Goal: Transaction & Acquisition: Purchase product/service

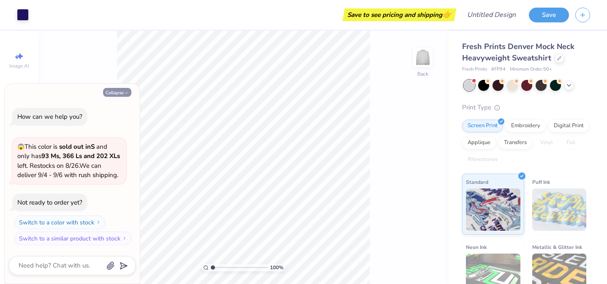
click at [118, 92] on button "Collapse" at bounding box center [117, 92] width 28 height 9
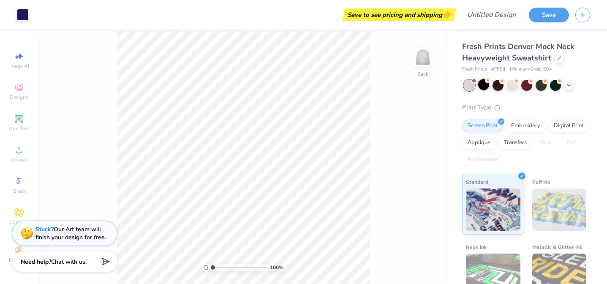
click at [483, 85] on div at bounding box center [483, 84] width 11 height 11
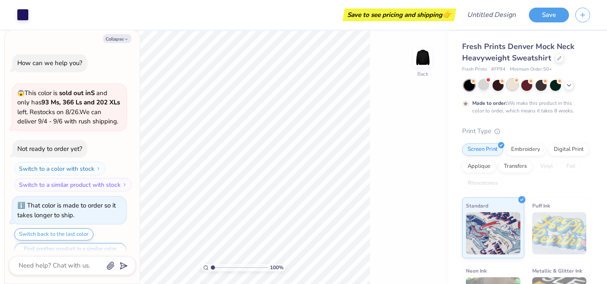
scroll to position [16, 0]
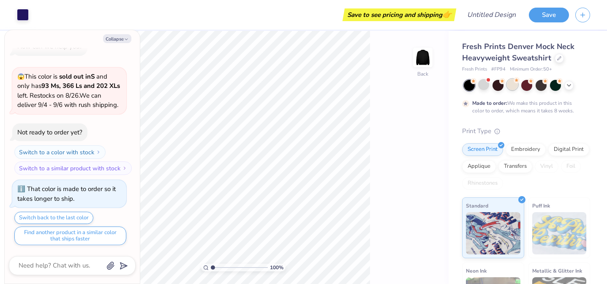
click at [510, 84] on div at bounding box center [512, 84] width 11 height 11
click at [476, 87] on div at bounding box center [527, 85] width 126 height 11
click at [483, 85] on div at bounding box center [483, 84] width 11 height 11
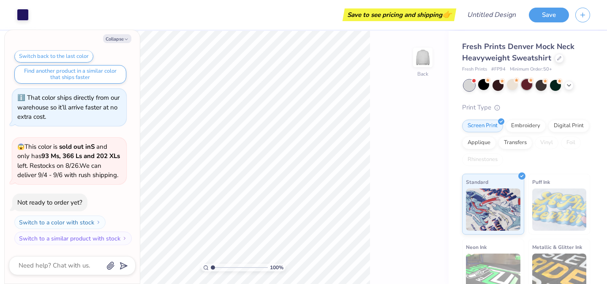
click at [523, 87] on div at bounding box center [526, 84] width 11 height 11
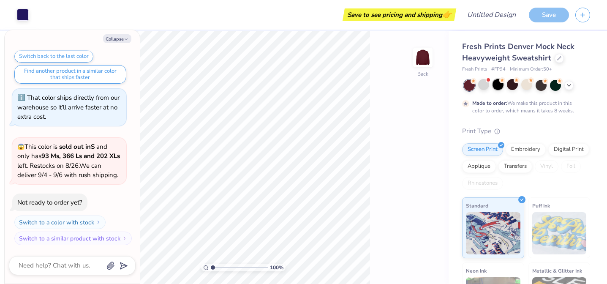
scroll to position [248, 0]
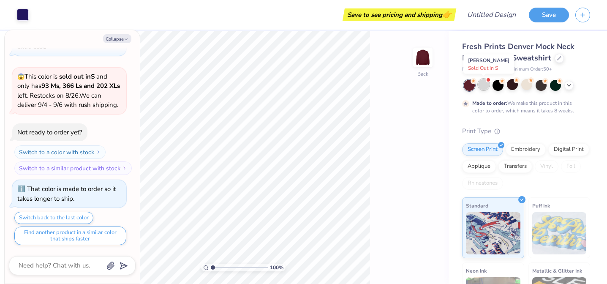
click at [488, 86] on div at bounding box center [483, 84] width 11 height 11
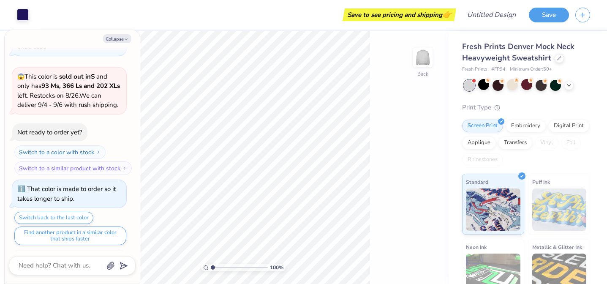
scroll to position [409, 0]
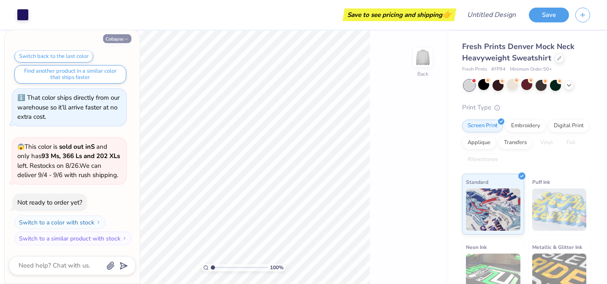
click at [123, 41] on button "Collapse" at bounding box center [117, 38] width 28 height 9
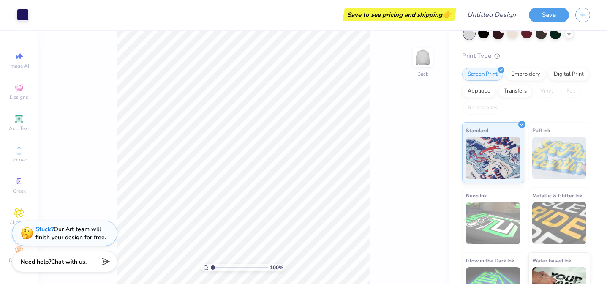
scroll to position [0, 0]
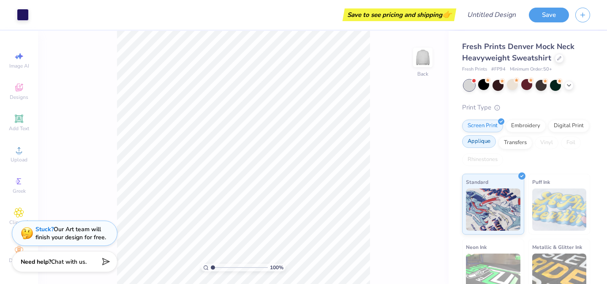
click at [484, 144] on div "Applique" at bounding box center [479, 141] width 34 height 13
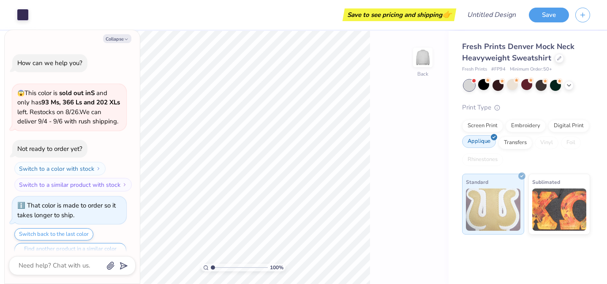
scroll to position [655, 0]
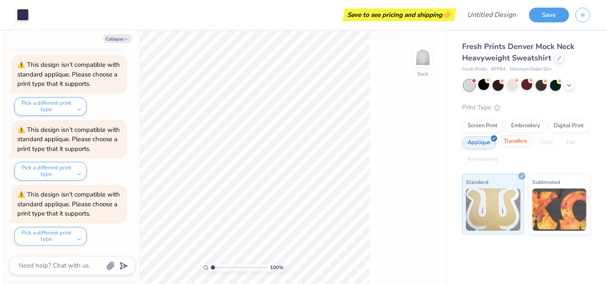
click at [515, 144] on div "Transfers" at bounding box center [516, 141] width 34 height 13
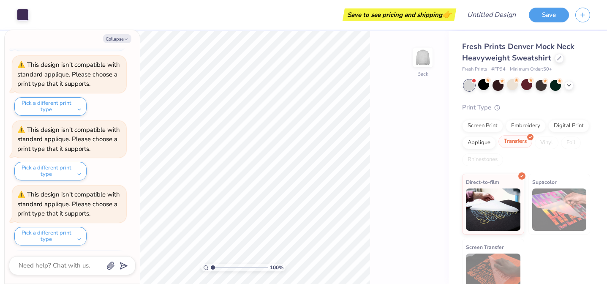
scroll to position [707, 0]
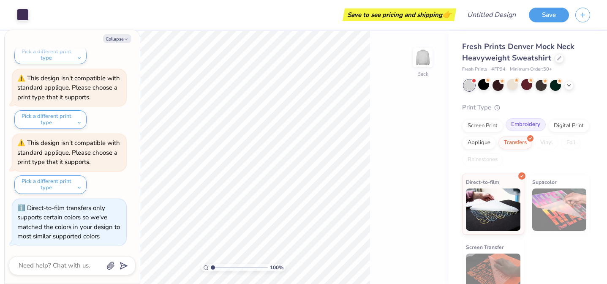
click at [527, 126] on div "Embroidery" at bounding box center [526, 124] width 40 height 13
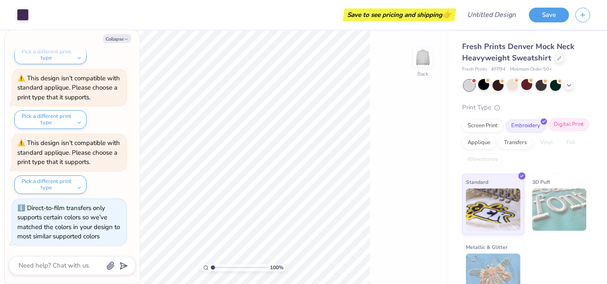
click at [567, 126] on div "Digital Print" at bounding box center [568, 124] width 41 height 13
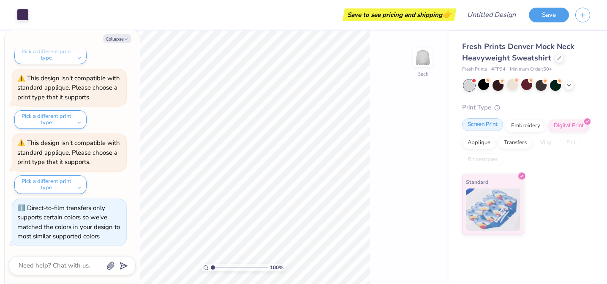
click at [493, 128] on div "Screen Print" at bounding box center [482, 124] width 41 height 13
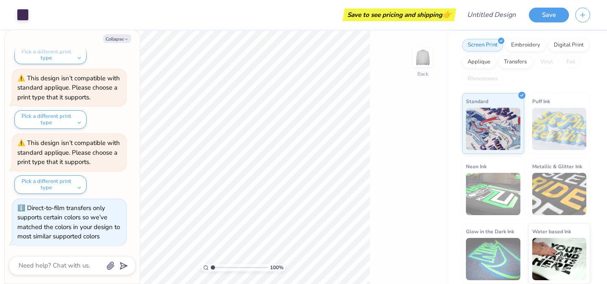
scroll to position [0, 0]
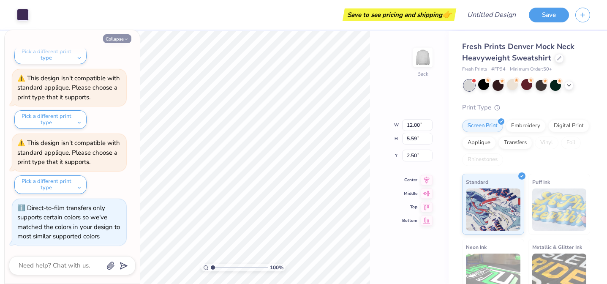
click at [127, 38] on icon "button" at bounding box center [126, 39] width 5 height 5
type textarea "x"
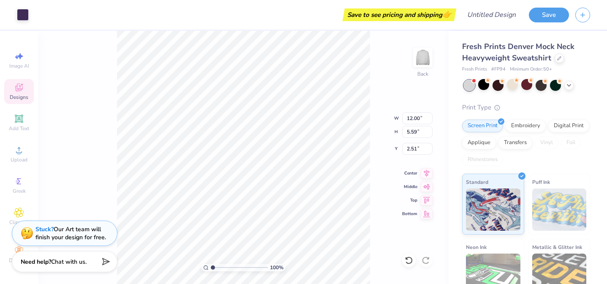
type input "2.51"
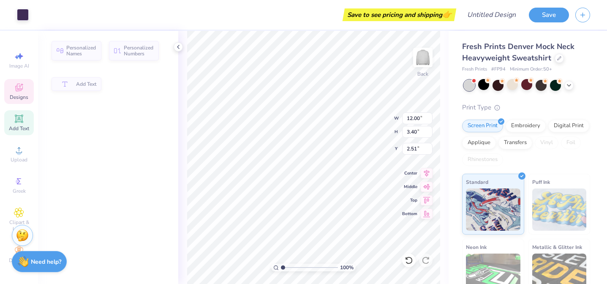
type input "3.40"
type input "2.50"
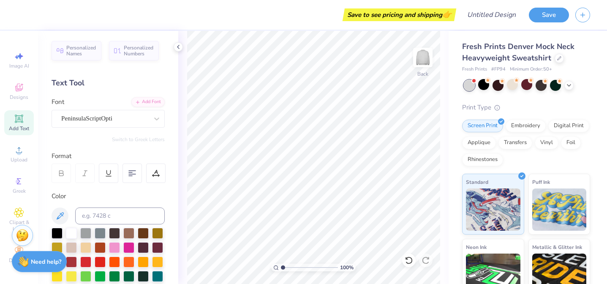
click at [439, 12] on div "Save to see pricing and shipping 👉" at bounding box center [399, 14] width 109 height 13
click at [449, 15] on span "👉" at bounding box center [446, 14] width 9 height 10
click at [120, 120] on div "PeninsulaScriptOpti" at bounding box center [104, 118] width 89 height 13
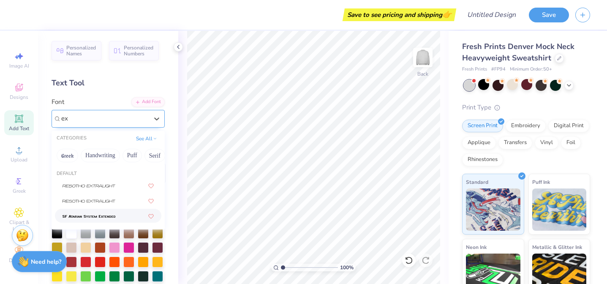
type input "e"
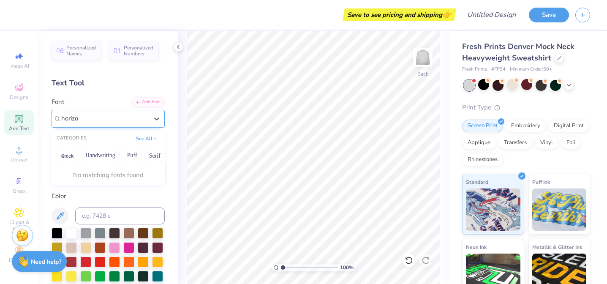
type input "horizon"
click at [129, 153] on button "Sans Serif" at bounding box center [129, 156] width 37 height 14
click at [157, 120] on icon at bounding box center [157, 119] width 8 height 8
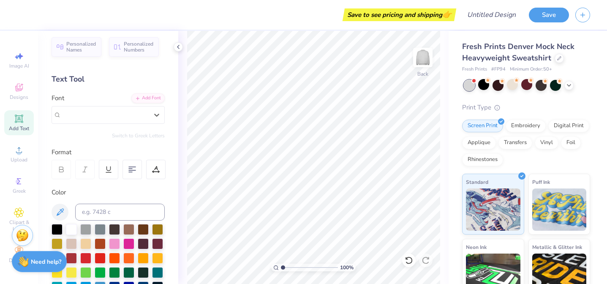
scroll to position [11, 0]
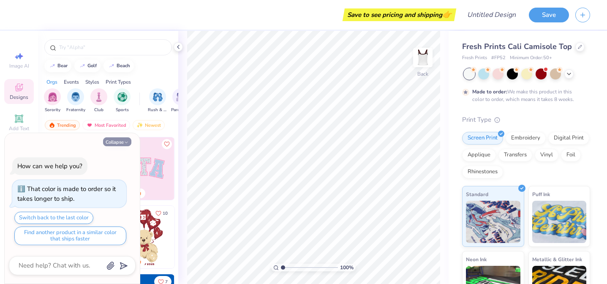
click at [127, 142] on polyline "button" at bounding box center [126, 142] width 3 height 1
type textarea "x"
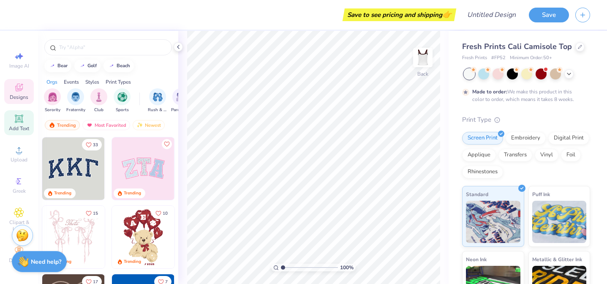
click at [24, 118] on div "Add Text" at bounding box center [19, 122] width 30 height 25
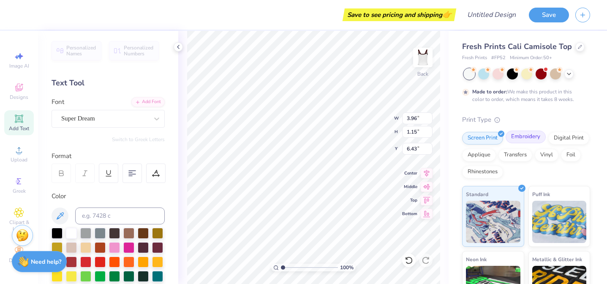
click at [530, 139] on div "Embroidery" at bounding box center [526, 137] width 40 height 13
type input "6.68"
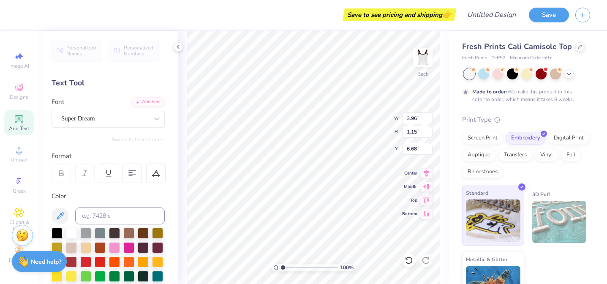
scroll to position [28, 0]
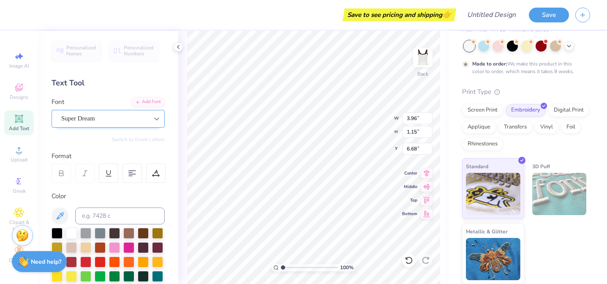
click at [154, 120] on icon at bounding box center [157, 119] width 8 height 8
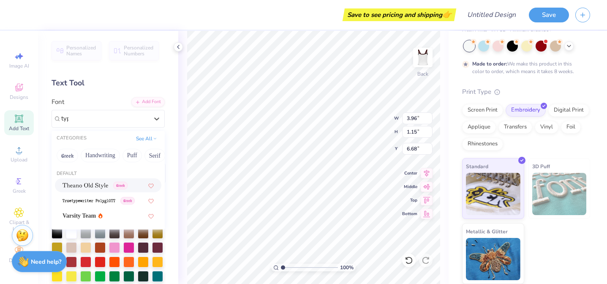
type input "type"
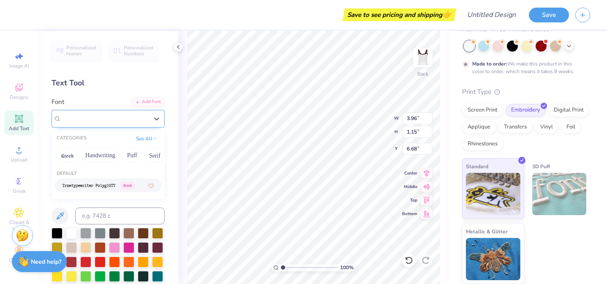
click at [93, 122] on div at bounding box center [104, 118] width 89 height 13
type input "\"
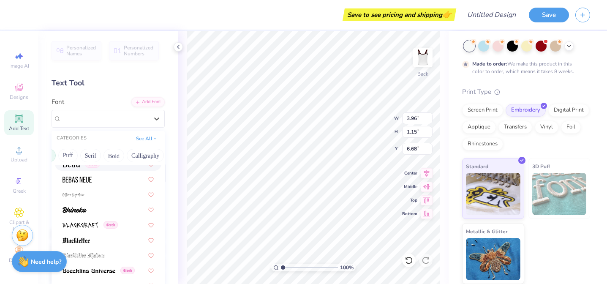
scroll to position [0, 63]
click at [87, 155] on button "Serif" at bounding box center [92, 156] width 21 height 14
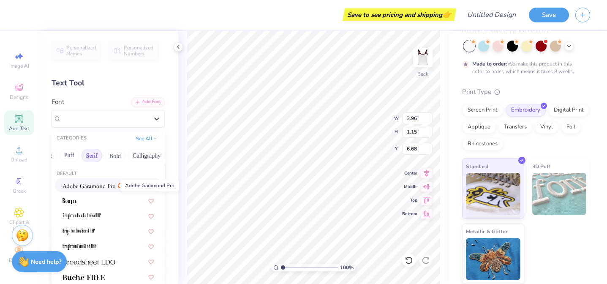
click at [93, 186] on img at bounding box center [89, 186] width 53 height 6
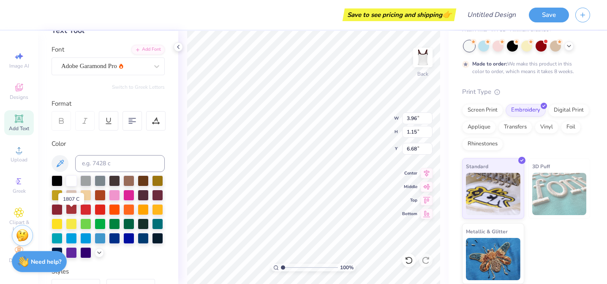
scroll to position [56, 0]
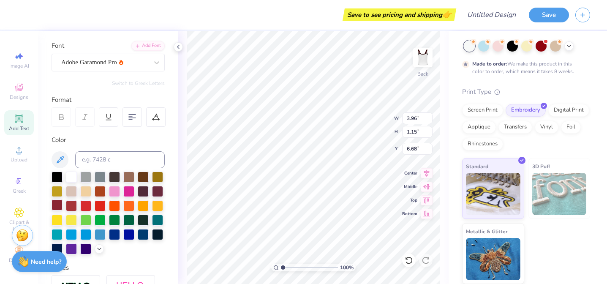
click at [58, 205] on div at bounding box center [57, 204] width 11 height 11
click at [71, 205] on div at bounding box center [71, 204] width 11 height 11
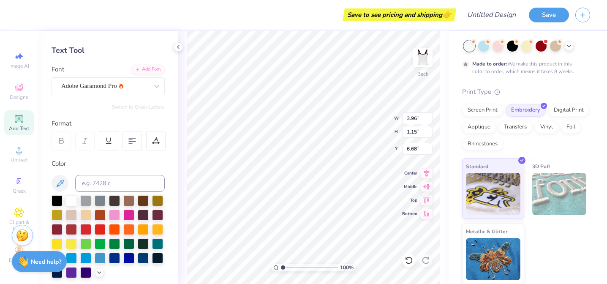
scroll to position [0, 0]
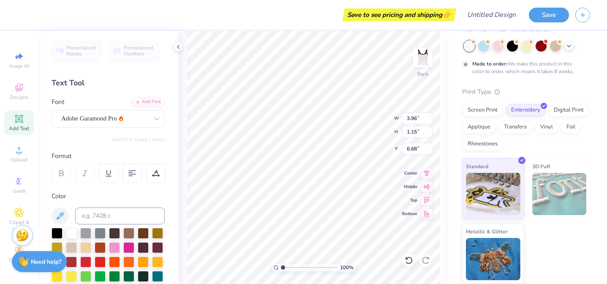
type textarea "hot girls like history"
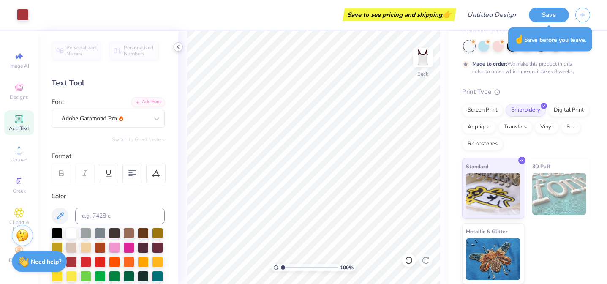
click at [178, 48] on polyline at bounding box center [178, 46] width 2 height 3
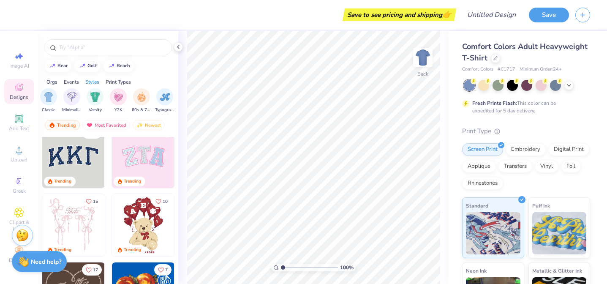
scroll to position [0, 460]
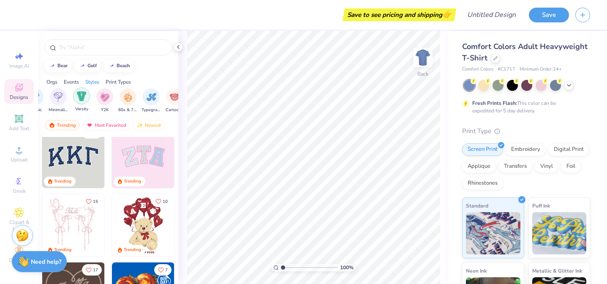
click at [79, 98] on img "filter for Varsity" at bounding box center [82, 96] width 10 height 10
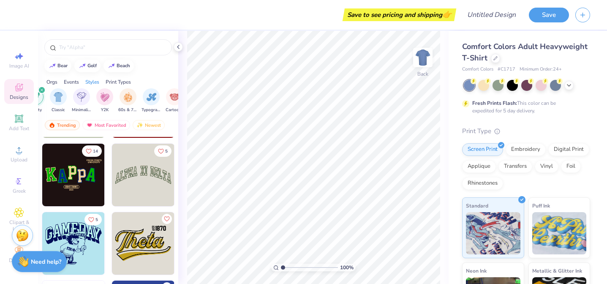
scroll to position [2117, 0]
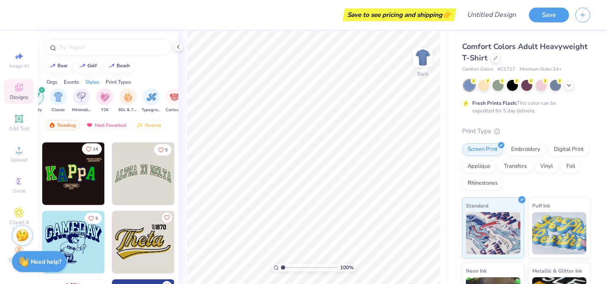
click at [87, 150] on icon "Like" at bounding box center [88, 149] width 5 height 5
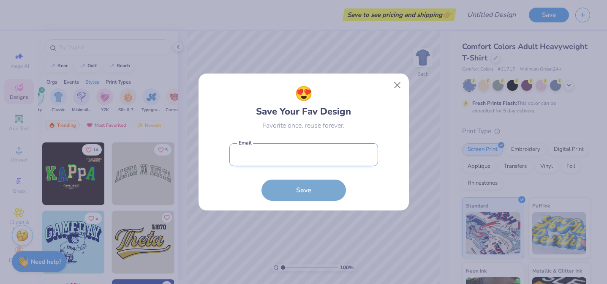
click at [292, 156] on input "email" at bounding box center [303, 154] width 149 height 23
type input "spilledhistory@gmail.com"
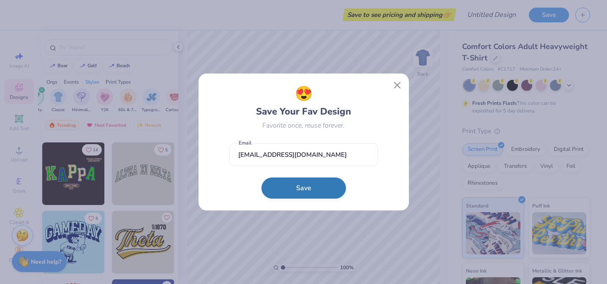
click at [321, 193] on button "Save" at bounding box center [304, 187] width 85 height 21
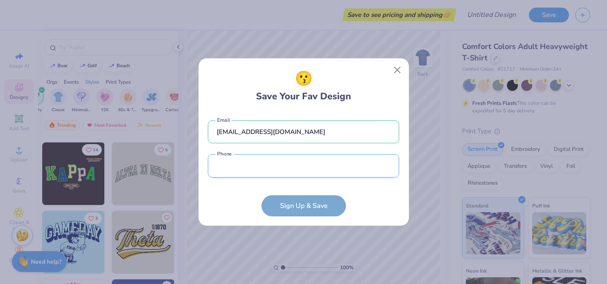
click at [271, 174] on input "tel" at bounding box center [303, 165] width 191 height 23
type input "(703) 268-3258"
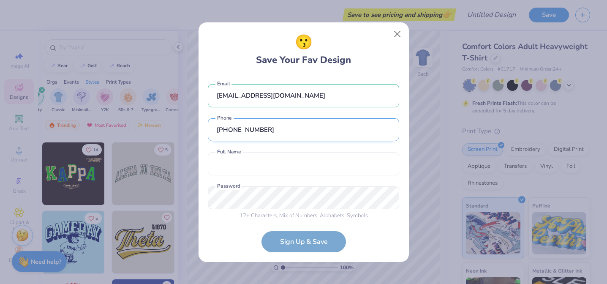
scroll to position [6, 0]
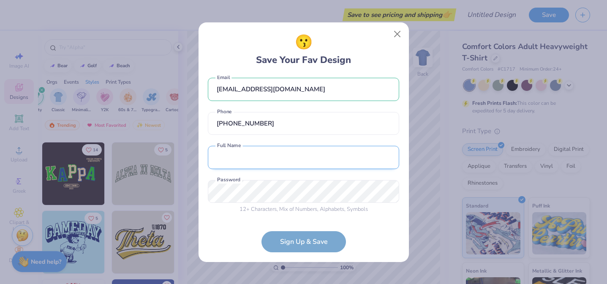
click at [270, 153] on input "text" at bounding box center [303, 157] width 191 height 23
click at [267, 157] on input "text" at bounding box center [303, 157] width 191 height 23
type input "Kendyl Florence"
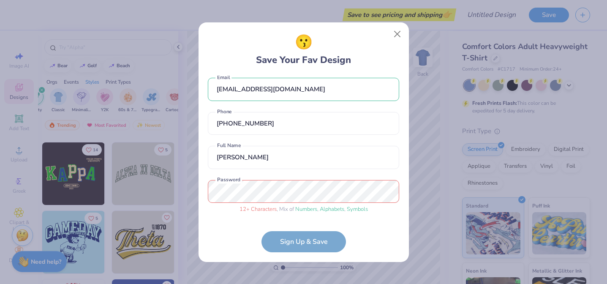
click at [300, 234] on form "spilledhistory@gmail.com Email (703) 268-3258 Phone Kendyl Florence Full Name 1…" at bounding box center [303, 164] width 191 height 177
click at [312, 245] on form "spilledhistory@gmail.com Email (703) 268-3258 Phone Kendyl Florence Full Name 1…" at bounding box center [303, 164] width 191 height 177
click at [314, 244] on form "spilledhistory@gmail.com Email (703) 268-3258 Phone Kendyl Florence Full Name 1…" at bounding box center [303, 164] width 191 height 177
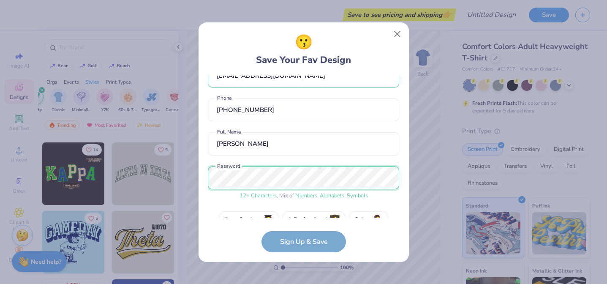
scroll to position [38, 0]
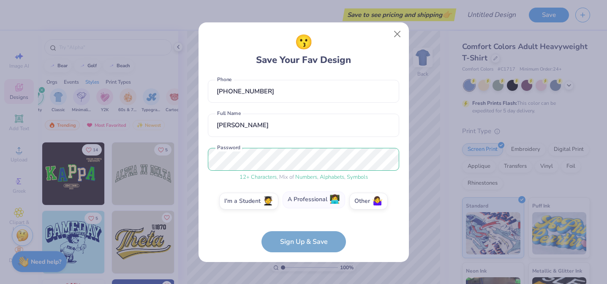
click at [327, 206] on label "A Professional 👩‍💻" at bounding box center [314, 199] width 63 height 17
click at [306, 239] on input "A Professional 👩‍💻" at bounding box center [303, 241] width 5 height 5
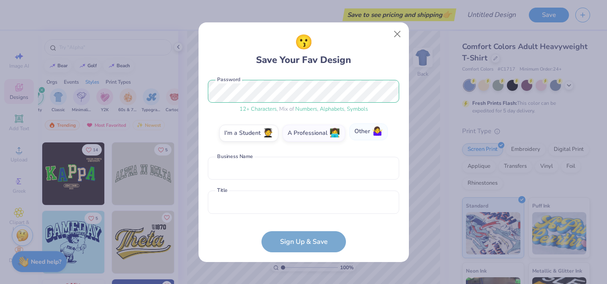
click at [361, 136] on label "Other 🤷‍♀️" at bounding box center [368, 131] width 38 height 17
click at [306, 239] on input "Other 🤷‍♀️" at bounding box center [303, 241] width 5 height 5
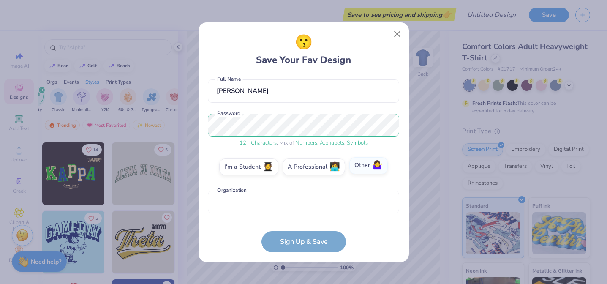
scroll to position [73, 0]
click at [297, 240] on form "spilledhistory@gmail.com Email (703) 268-3258 Phone Kendyl Florence Full Name 1…" at bounding box center [303, 164] width 191 height 177
click at [361, 169] on label "Other 🤷‍♀️" at bounding box center [368, 165] width 38 height 17
click at [306, 239] on input "Other 🤷‍♀️" at bounding box center [303, 241] width 5 height 5
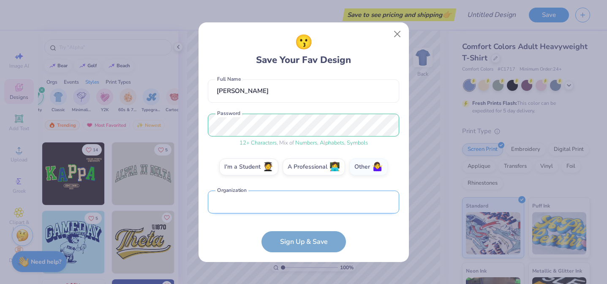
click at [316, 210] on input "text" at bounding box center [303, 202] width 191 height 23
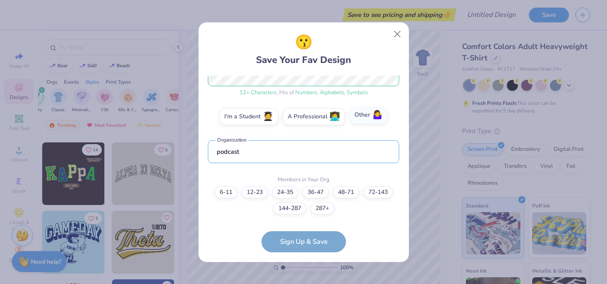
type input "podcast"
click at [360, 119] on label "Other 🤷‍♀️" at bounding box center [368, 115] width 38 height 17
click at [306, 239] on input "Other 🤷‍♀️" at bounding box center [303, 241] width 5 height 5
click at [224, 193] on label "6-11" at bounding box center [226, 191] width 23 height 12
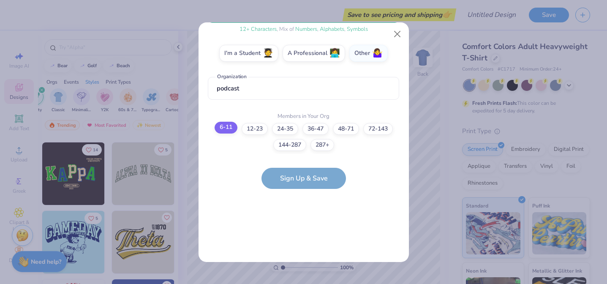
scroll to position [0, 0]
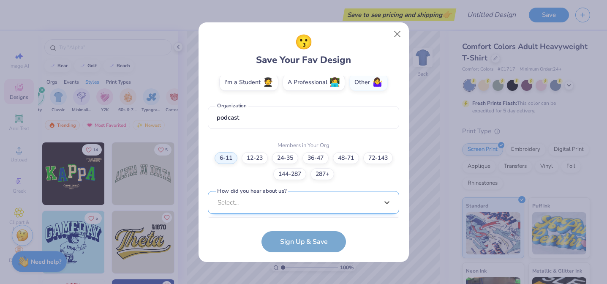
click at [303, 208] on div "option LinkedIn focused, 9 of 15. 15 results available. Use Up and Down to choo…" at bounding box center [303, 268] width 191 height 154
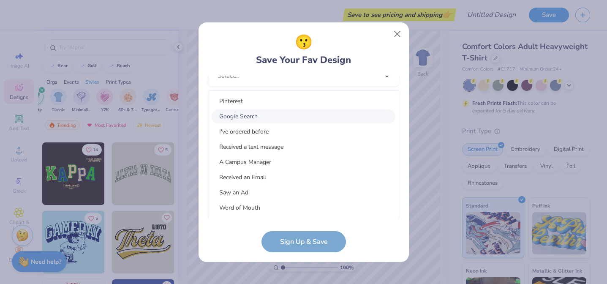
click at [267, 110] on div "Google Search" at bounding box center [304, 116] width 184 height 14
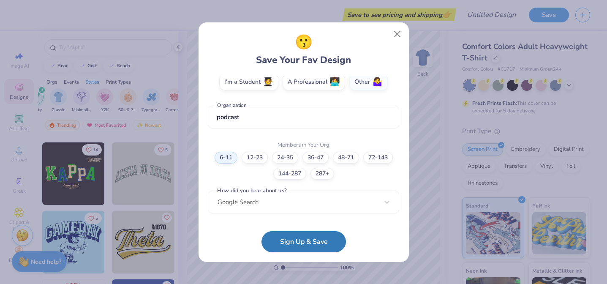
scroll to position [157, 0]
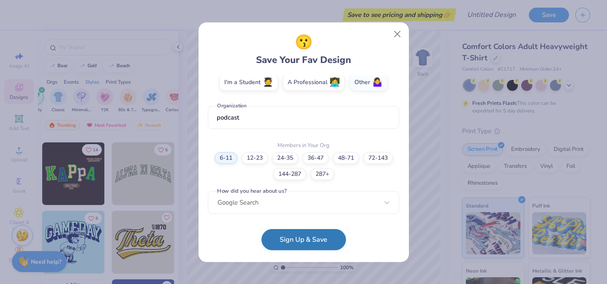
click at [305, 246] on button "Sign Up & Save" at bounding box center [304, 239] width 85 height 21
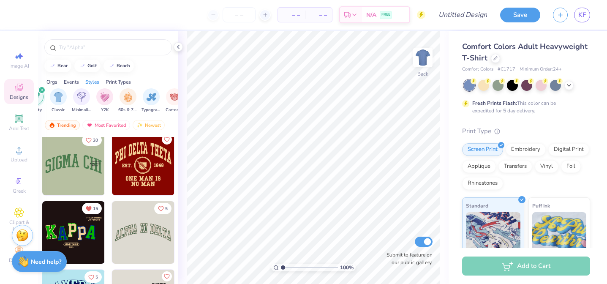
scroll to position [2016, 0]
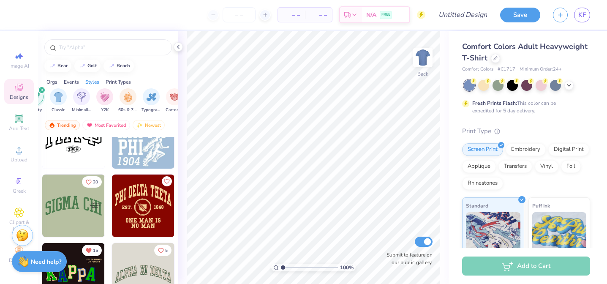
click at [148, 219] on img at bounding box center [143, 206] width 63 height 63
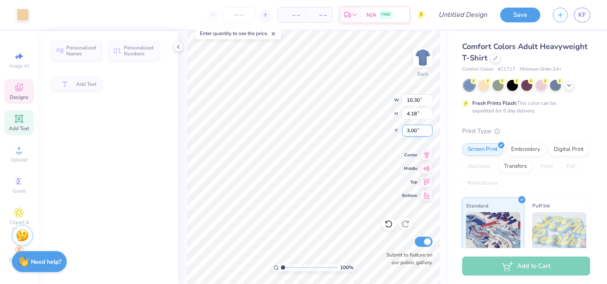
type input "4.18"
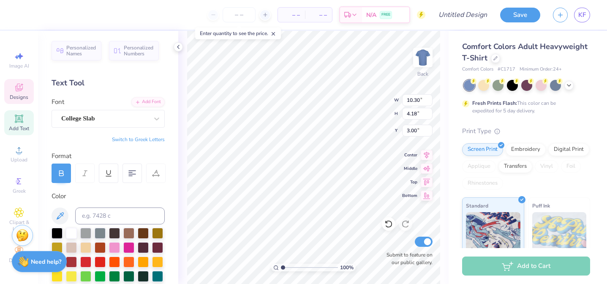
scroll to position [0, 1]
type textarea "PHI DESPILTA THETA"
click at [358, 105] on div "100 % Back W 10.30 10.30 " H 4.18 4.18 " Y 3.00 3.00 " Center Middle Top Bottom…" at bounding box center [313, 157] width 270 height 253
type textarea "THETA"
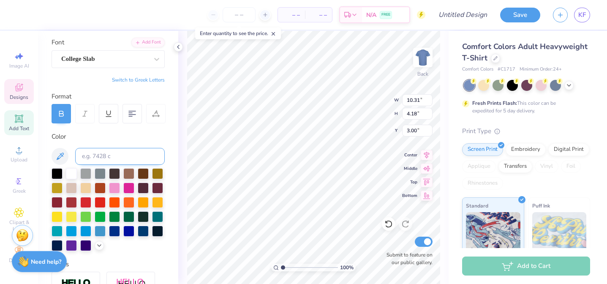
scroll to position [79, 0]
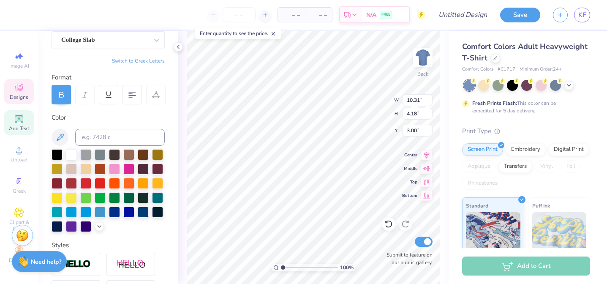
type textarea "SPILLED."
click at [113, 139] on input at bounding box center [120, 137] width 90 height 17
paste input "ef085b"
type input "ef085b"
click at [138, 126] on div "Color ef085b" at bounding box center [108, 172] width 113 height 119
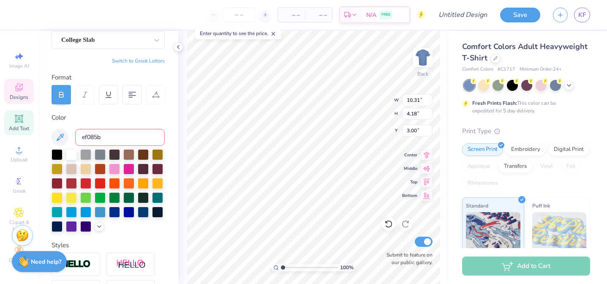
click at [116, 135] on input "ef085b" at bounding box center [120, 137] width 90 height 17
click at [144, 113] on div "Color" at bounding box center [108, 118] width 113 height 10
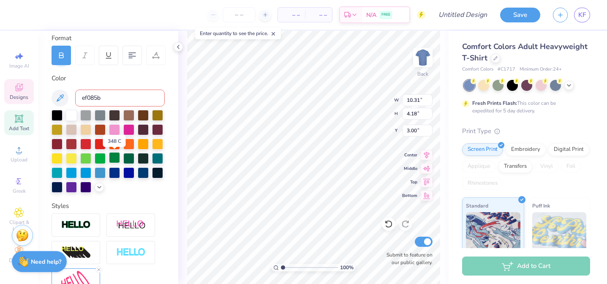
scroll to position [120, 0]
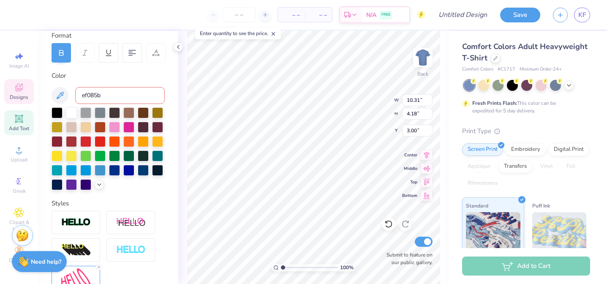
click at [131, 192] on div "Personalized Names Personalized Numbers Text Tool Add Font Font College Slab Sw…" at bounding box center [108, 157] width 140 height 253
click at [94, 88] on input "ef085b" at bounding box center [120, 95] width 90 height 17
click at [62, 94] on icon at bounding box center [60, 95] width 7 height 7
click at [60, 92] on icon at bounding box center [60, 95] width 10 height 10
click at [78, 82] on div "Color ef085b" at bounding box center [108, 130] width 113 height 119
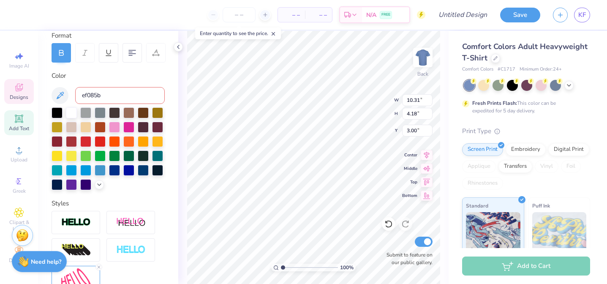
click at [110, 94] on input "ef085b" at bounding box center [120, 95] width 90 height 17
click at [83, 95] on input "ef085b" at bounding box center [120, 95] width 90 height 17
click at [96, 95] on input "ef085b" at bounding box center [120, 95] width 90 height 17
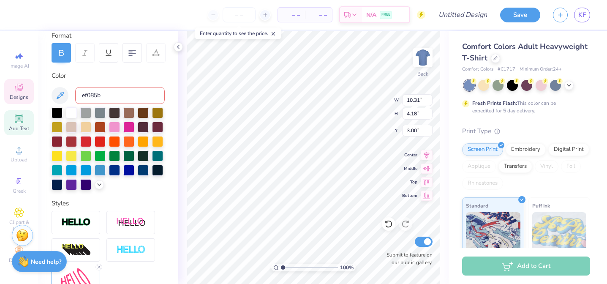
click at [143, 86] on div "Color ef085b" at bounding box center [108, 130] width 113 height 119
click at [110, 111] on div at bounding box center [114, 111] width 11 height 11
click at [112, 112] on div at bounding box center [114, 111] width 11 height 11
click at [115, 137] on div at bounding box center [114, 140] width 11 height 11
click at [100, 187] on div at bounding box center [99, 183] width 9 height 9
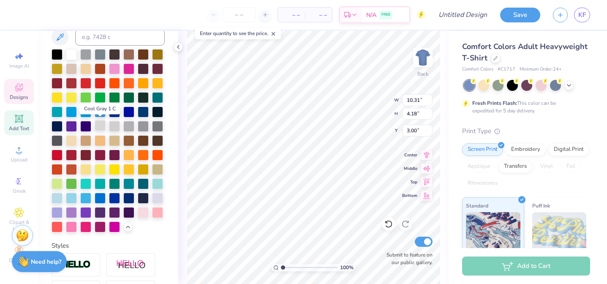
scroll to position [179, 0]
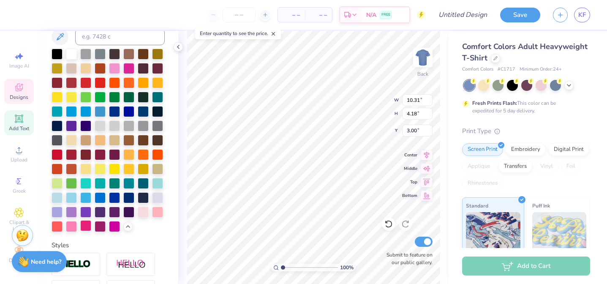
click at [86, 228] on div at bounding box center [85, 225] width 11 height 11
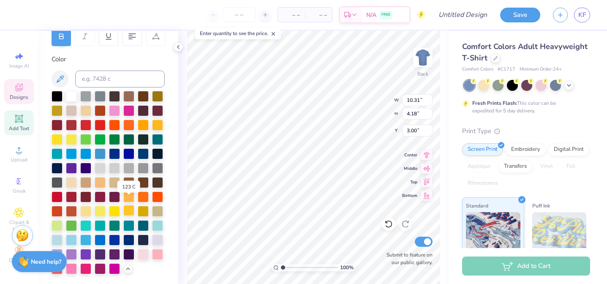
scroll to position [115, 0]
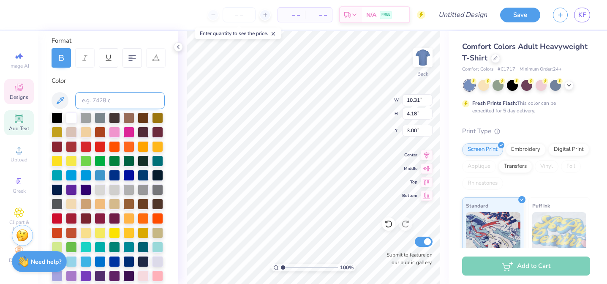
click at [115, 101] on input at bounding box center [120, 100] width 90 height 17
click at [124, 84] on div "Color" at bounding box center [108, 81] width 113 height 10
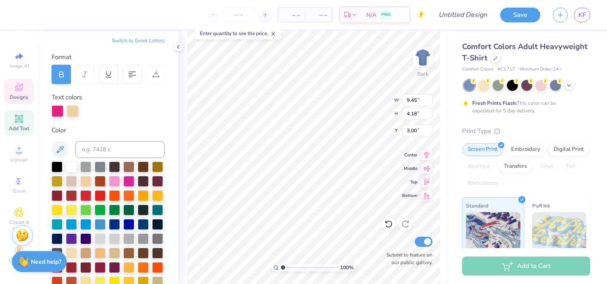
scroll to position [0, 0]
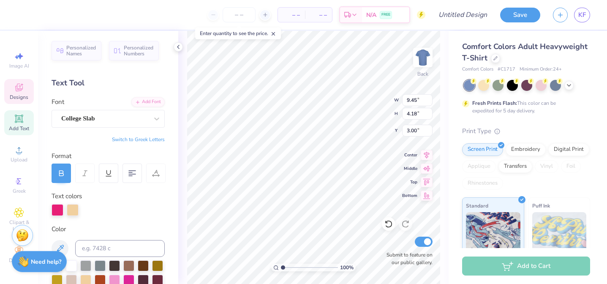
click at [153, 221] on div "Personalized Names Personalized Numbers Text Tool Add Font Font College Slab Sw…" at bounding box center [108, 157] width 140 height 253
click at [572, 89] on div at bounding box center [527, 85] width 126 height 11
click at [570, 87] on icon at bounding box center [569, 84] width 7 height 7
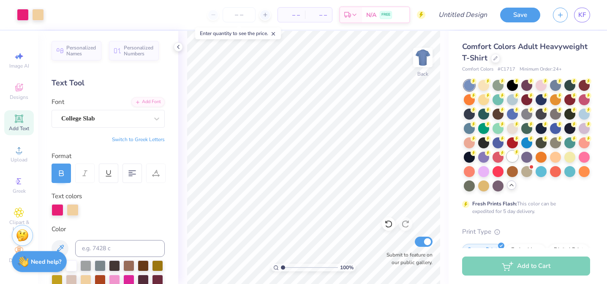
click at [516, 161] on div at bounding box center [512, 156] width 11 height 11
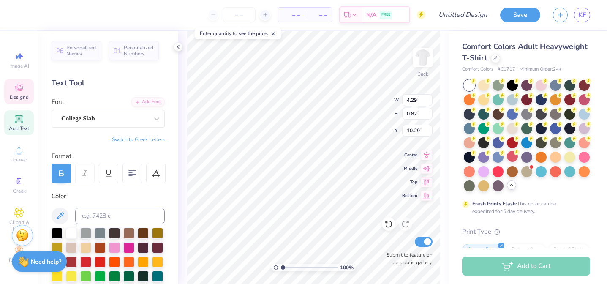
scroll to position [0, 1]
click at [337, 172] on li "Delete" at bounding box center [349, 174] width 66 height 16
type textarea "S"
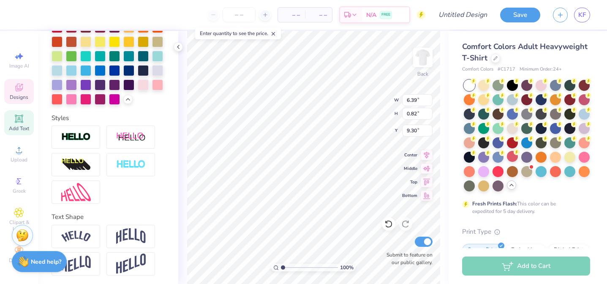
scroll to position [308, 0]
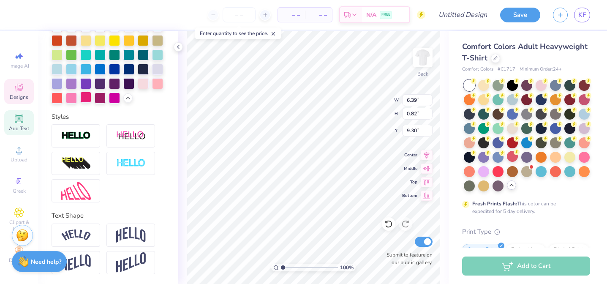
type textarea "history's hottest gossip"
click at [87, 96] on div at bounding box center [85, 97] width 11 height 11
type input "11.07"
type input "1.63"
type input "8.98"
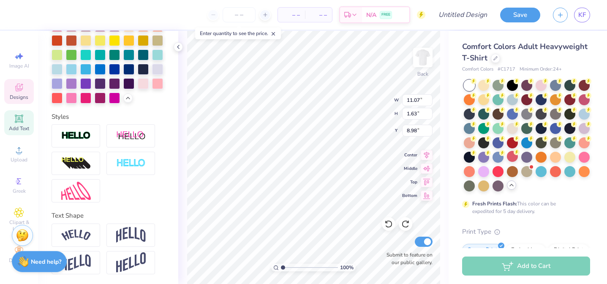
type input "11.09"
type input "0.81"
type input "9.31"
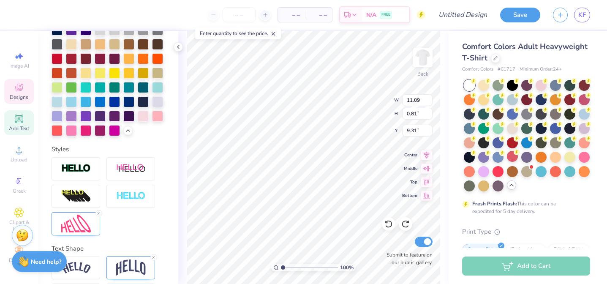
type input "9.45"
type input "4.18"
type input "3.00"
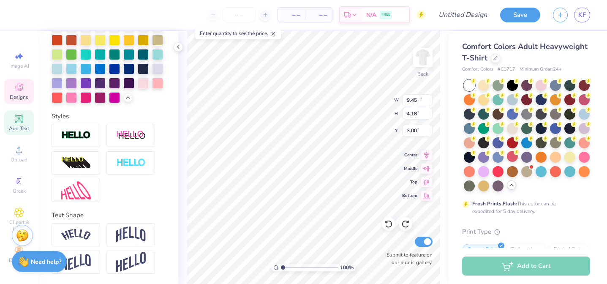
type input "11.09"
type input "0.81"
type input "9.31"
click at [130, 234] on img at bounding box center [131, 235] width 30 height 16
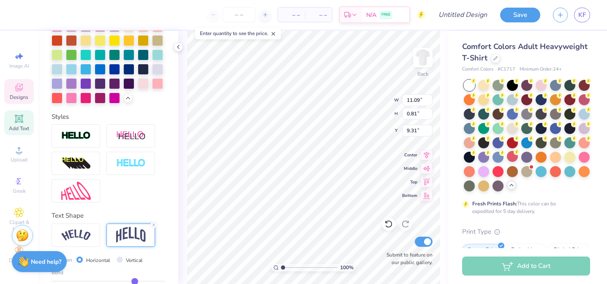
type input "2.92"
type input "8.07"
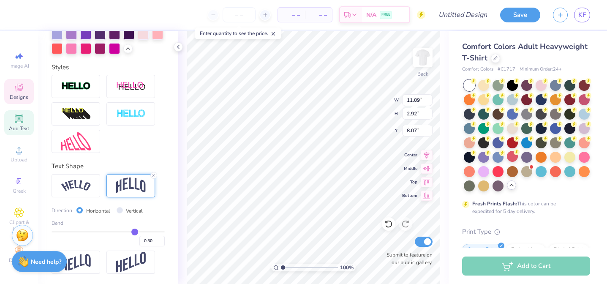
type input "0.51"
type input "0.5"
type input "0.50"
type input "0.47"
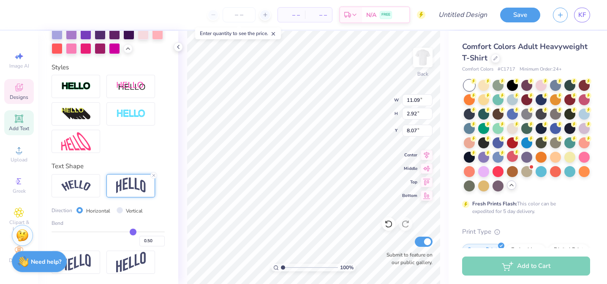
type input "0.47"
type input "0.44"
type input "0.4"
type input "0.40"
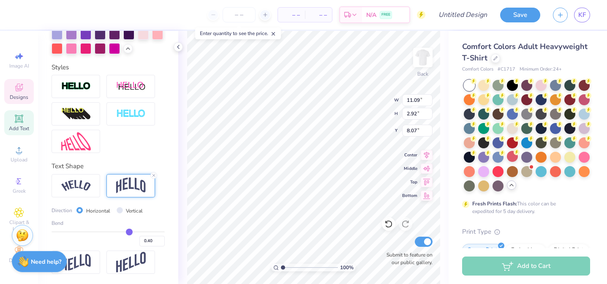
type input "0.33"
type input "0.28"
type input "0.23"
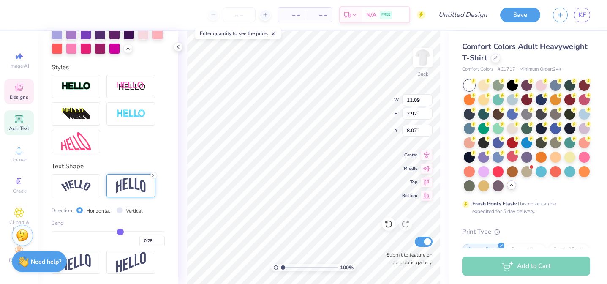
type input "0.23"
type input "0.17"
type input "0.12"
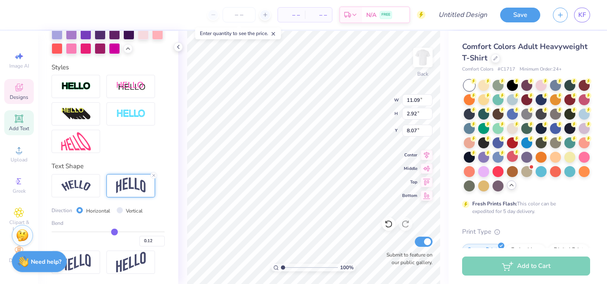
type input "0.08"
type input "0.03"
type input "-0.02"
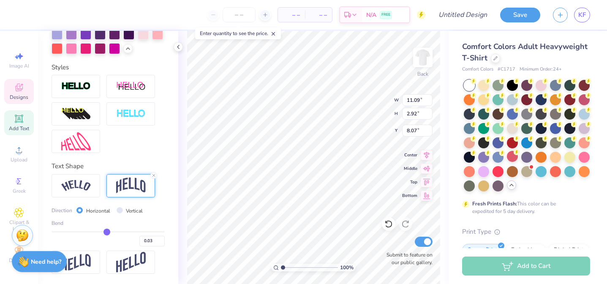
type input "-0.02"
type input "-0.06"
type input "-0.1"
type input "-0.10"
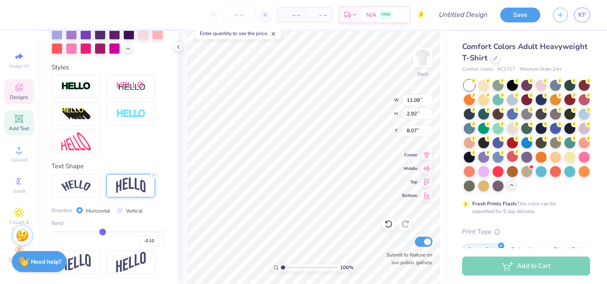
type input "-0.13"
type input "-0.16"
type input "-0.19"
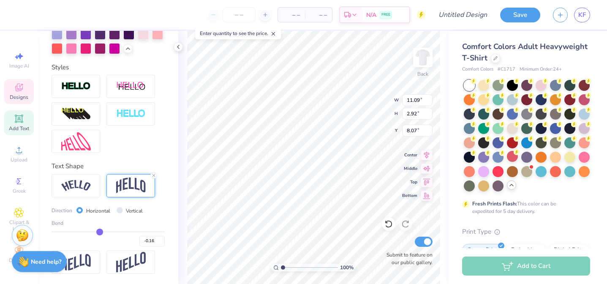
type input "-0.19"
type input "-0.21"
type input "-0.22"
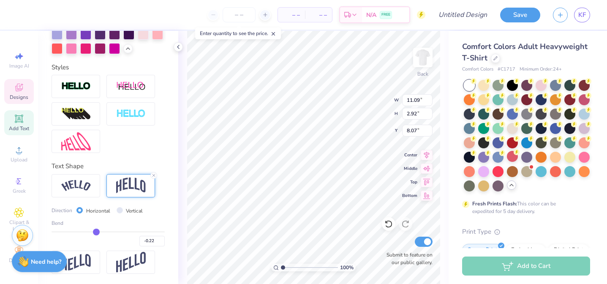
type input "-0.24"
type input "-0.25"
type input "-0.26"
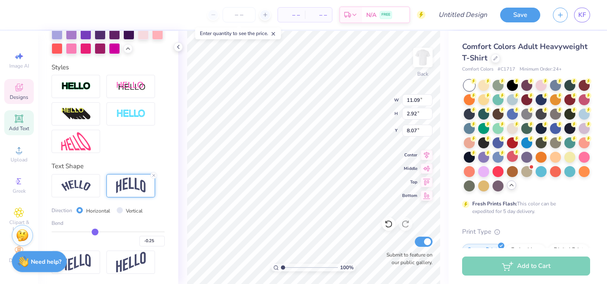
type input "-0.26"
type input "-0.27"
type input "-0.28"
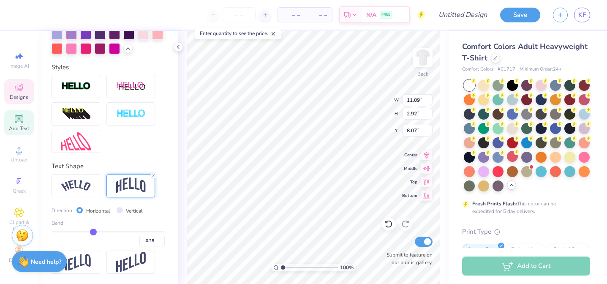
type input "-0.29"
type input "-0.31"
type input "-0.35"
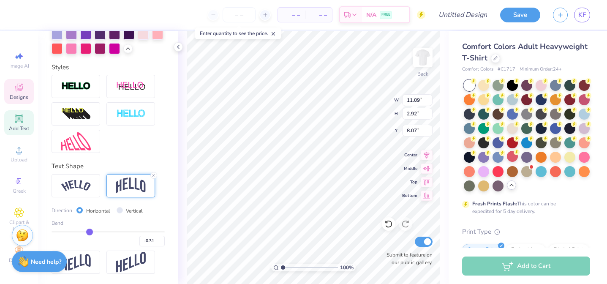
type input "-0.35"
type input "-0.4"
type input "-0.40"
type input "-0.41"
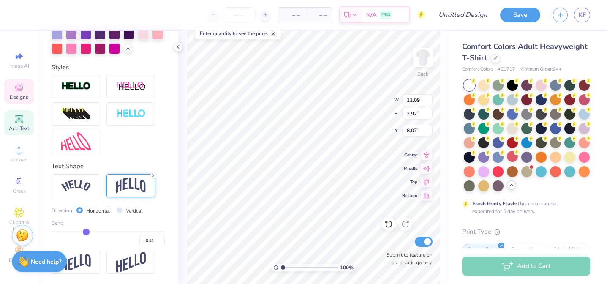
type input "-0.43"
drag, startPoint x: 136, startPoint y: 232, endPoint x: 85, endPoint y: 231, distance: 50.3
type input "-0.43"
click at [85, 231] on input "range" at bounding box center [108, 231] width 113 height 1
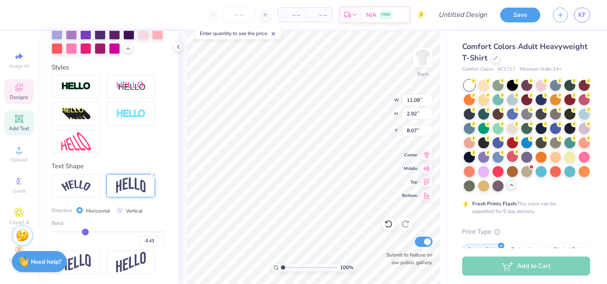
type input "2.57"
type input "8.52"
type input "-0.47"
type input "-0.46"
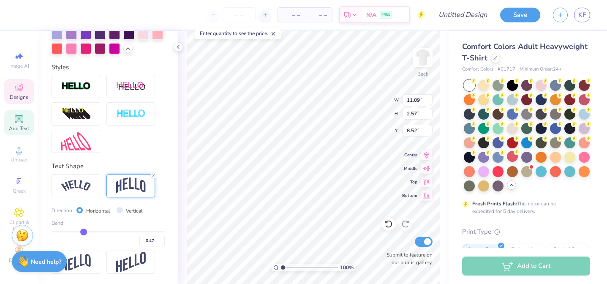
type input "-0.46"
type input "-0.44"
type input "-0.39"
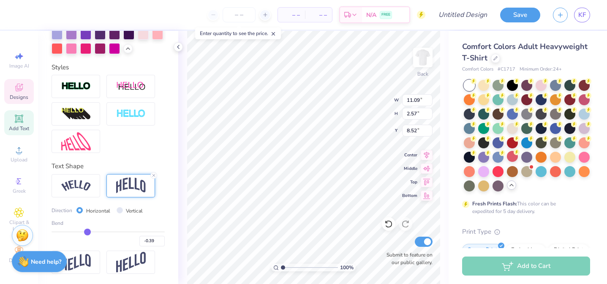
type input "-0.35"
type input "-0.28"
type input "-0.22"
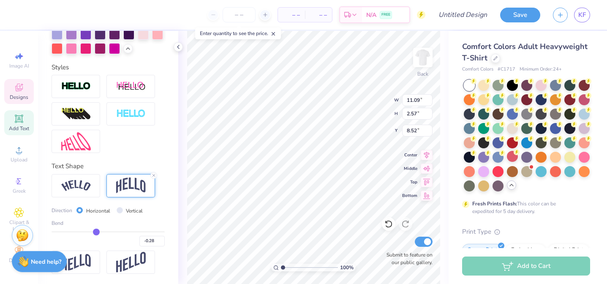
type input "-0.22"
type input "-0.17"
type input "-0.13"
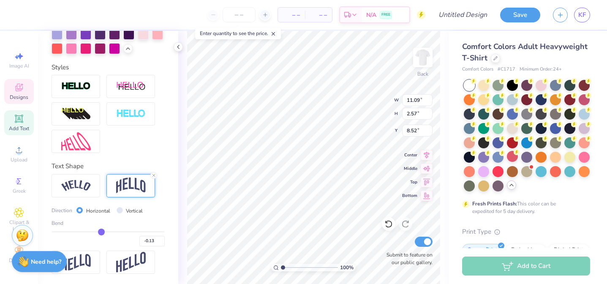
type input "-0.09"
type input "-0.07"
type input "-0.06"
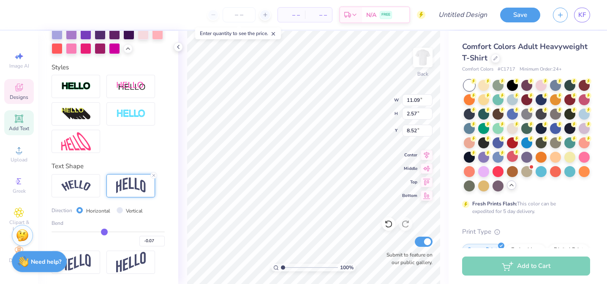
type input "-0.06"
type input "-0.05"
type input "-0.04"
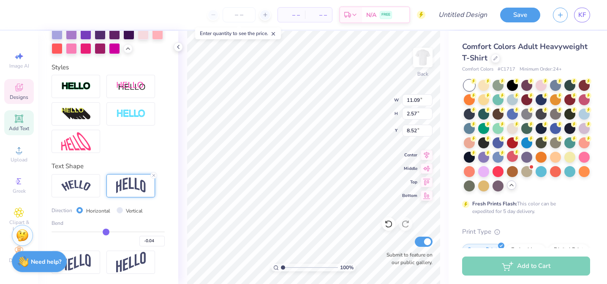
type input "-0.76"
type input "0.84"
type input "9.37"
drag, startPoint x: 83, startPoint y: 231, endPoint x: 67, endPoint y: 232, distance: 15.7
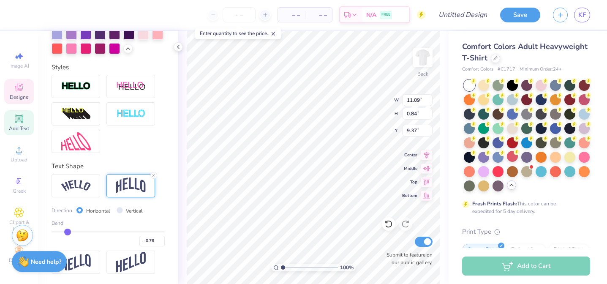
click at [67, 232] on input "range" at bounding box center [108, 231] width 113 height 1
type input "-0.45"
type input "4.33"
type input "7.68"
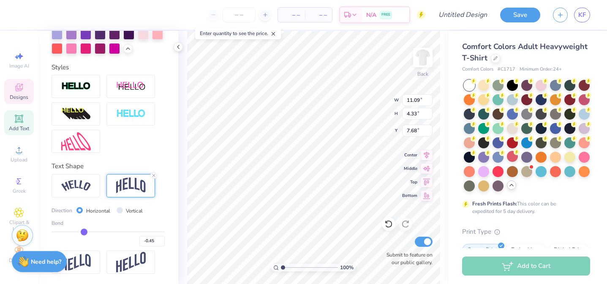
type input "-0.45"
click at [84, 232] on input "range" at bounding box center [108, 231] width 113 height 1
type input "2.67"
type input "8.48"
type input "-0.44"
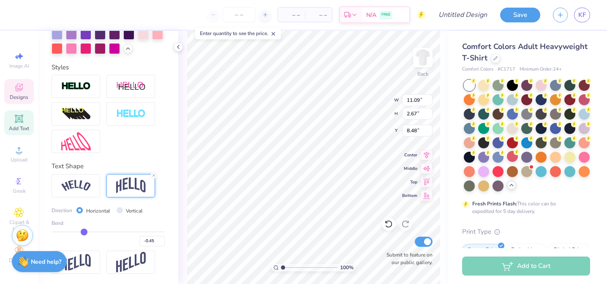
type input "-0.44"
type input "-0.43"
type input "-0.42"
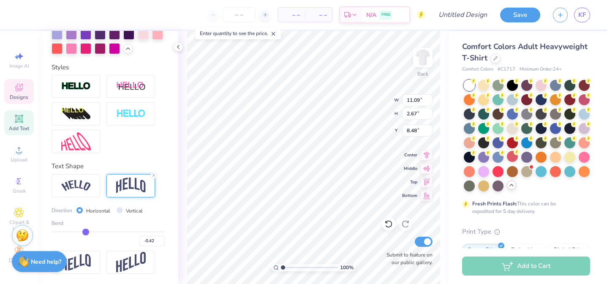
type input "-0.41"
type input "-0.4"
type input "-0.40"
type input "-0.37"
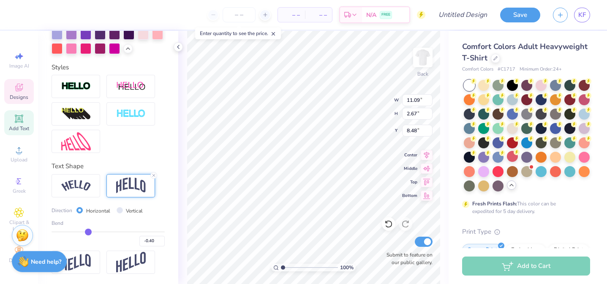
type input "-0.37"
type input "-0.35"
type input "-0.33"
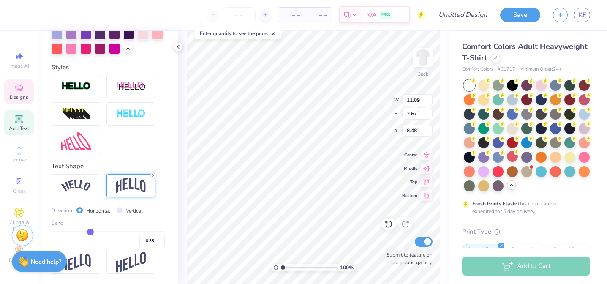
type input "-0.28"
type input "-0.26"
type input "-0.24"
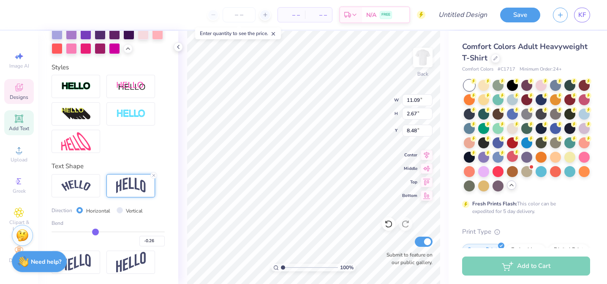
type input "-0.24"
type input "-0.23"
type input "-0.22"
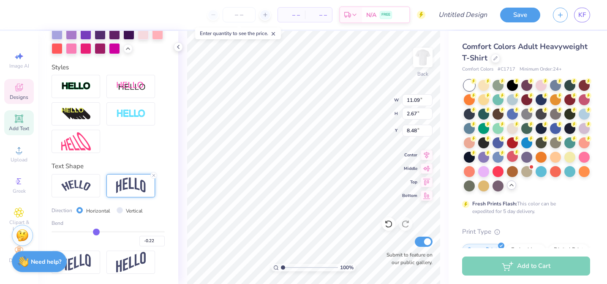
type input "-0.19"
type input "-0.17"
type input "-0.15"
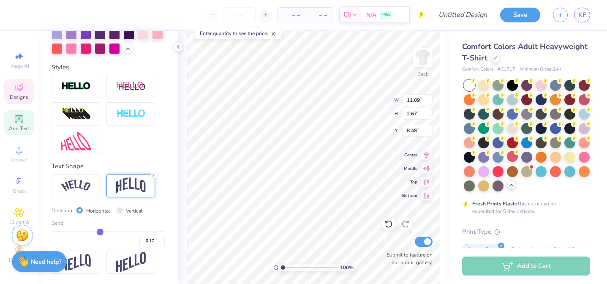
type input "-0.15"
type input "-0.13"
drag, startPoint x: 84, startPoint y: 232, endPoint x: 101, endPoint y: 232, distance: 17.7
type input "-0.13"
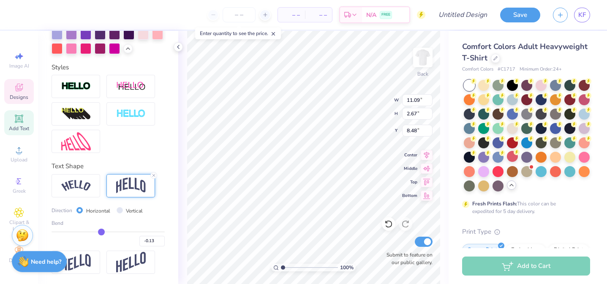
click at [101, 232] on input "range" at bounding box center [108, 231] width 113 height 1
type input "1.21"
type input "8.25"
type input "8.85"
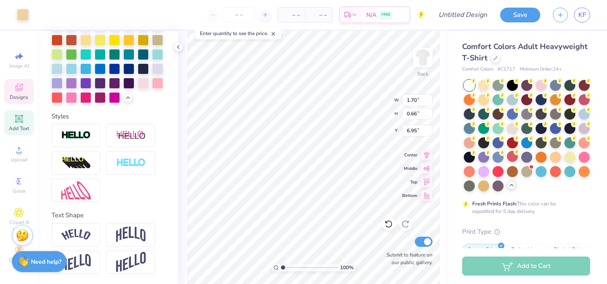
type input "1.70"
type textarea "2025"
type input "3.16"
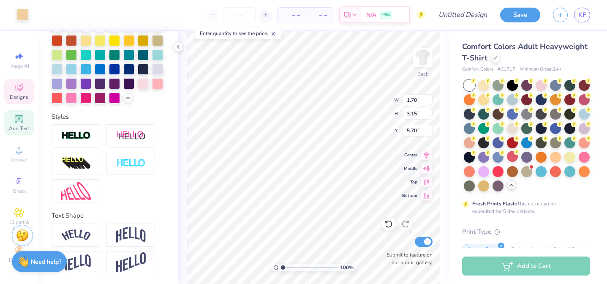
type input "3.15"
type input "5.70"
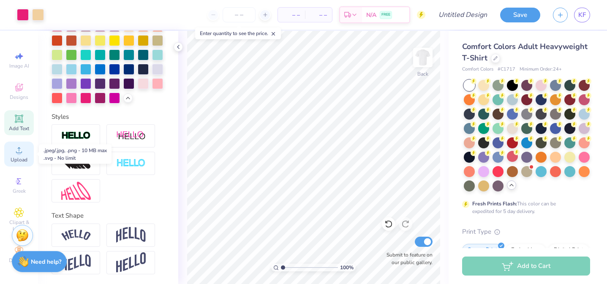
click at [25, 155] on div "Upload" at bounding box center [19, 154] width 30 height 25
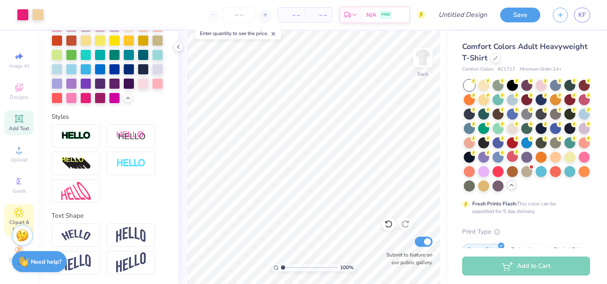
click at [16, 208] on icon at bounding box center [19, 212] width 10 height 10
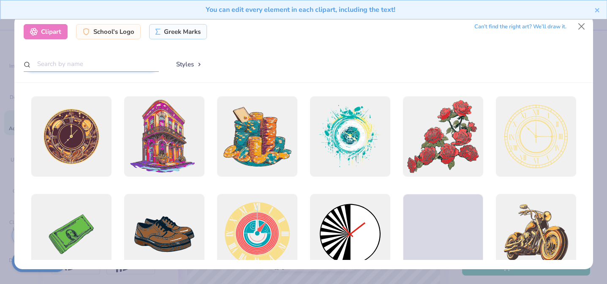
click at [92, 64] on input "text" at bounding box center [91, 64] width 135 height 16
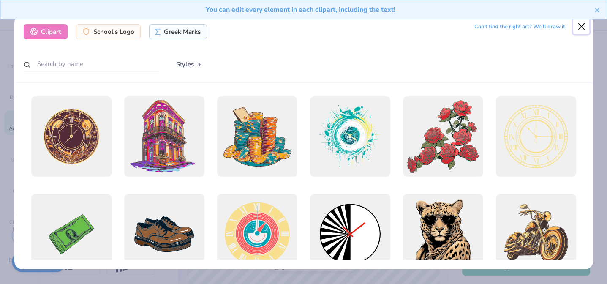
click at [579, 28] on button "Close" at bounding box center [581, 26] width 16 height 16
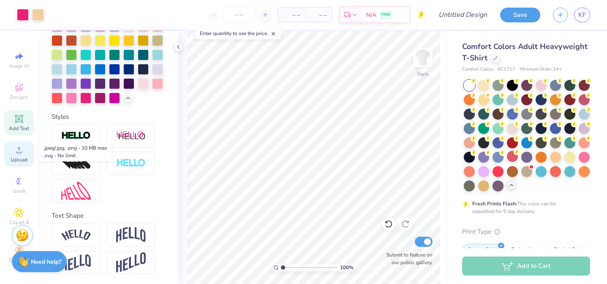
click at [23, 155] on div "Upload" at bounding box center [19, 154] width 30 height 25
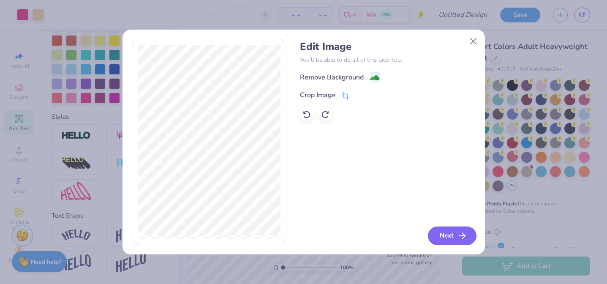
click at [450, 241] on button "Next" at bounding box center [452, 235] width 49 height 19
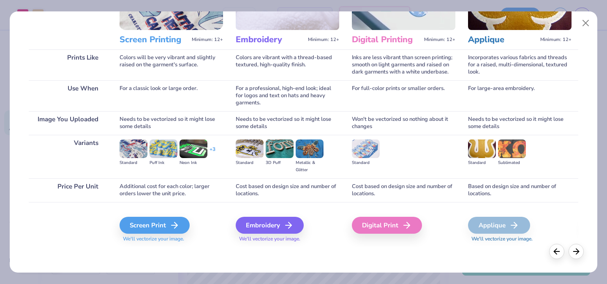
scroll to position [91, 0]
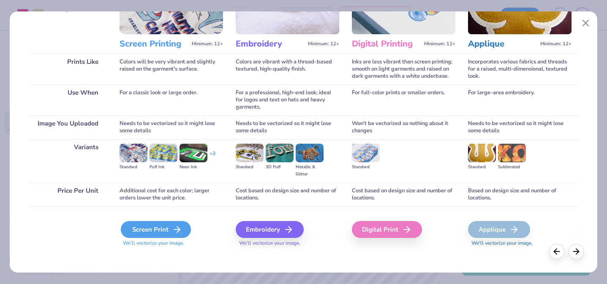
click at [175, 225] on icon at bounding box center [177, 229] width 10 height 10
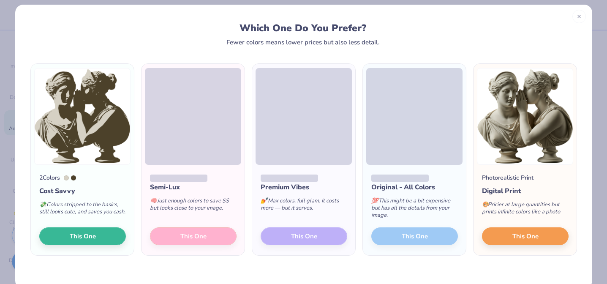
scroll to position [11, 0]
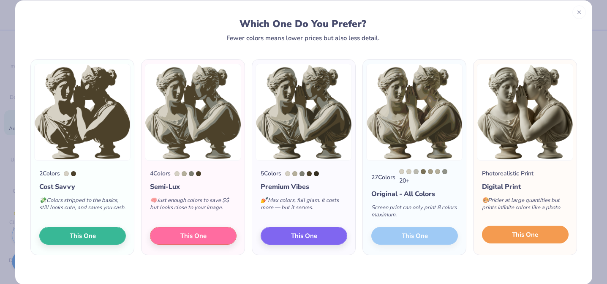
click at [515, 234] on span "This One" at bounding box center [525, 235] width 26 height 10
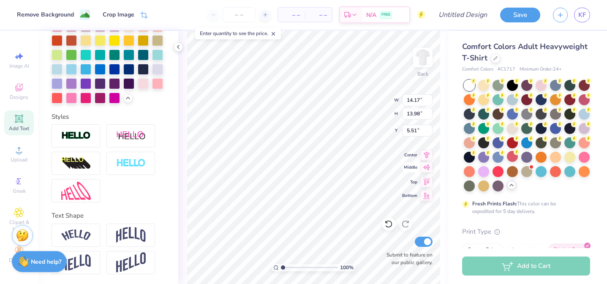
type input "5.23"
type input "5.15"
type input "5.49"
